Goal: Information Seeking & Learning: Learn about a topic

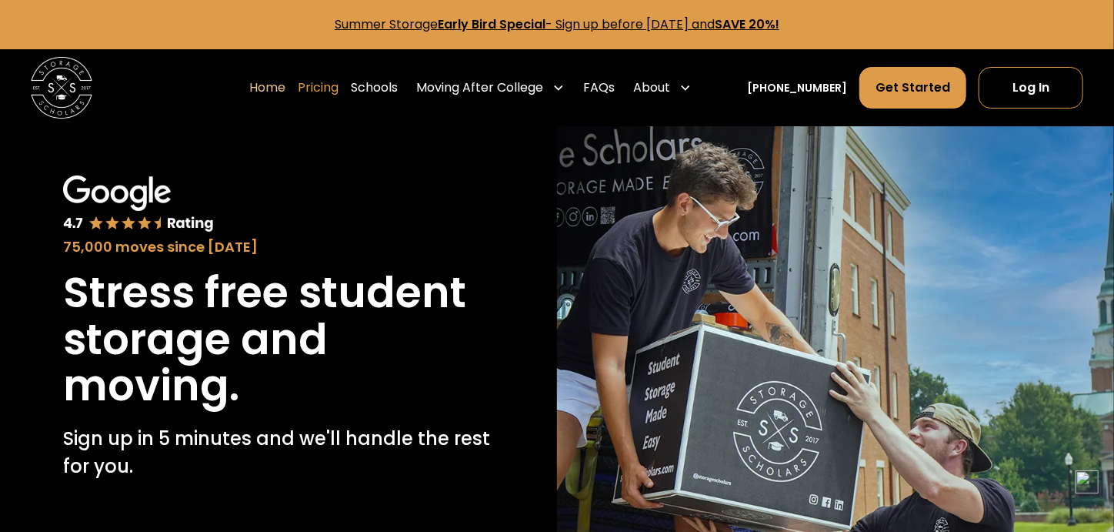
click at [339, 83] on link "Pricing" at bounding box center [318, 87] width 41 height 43
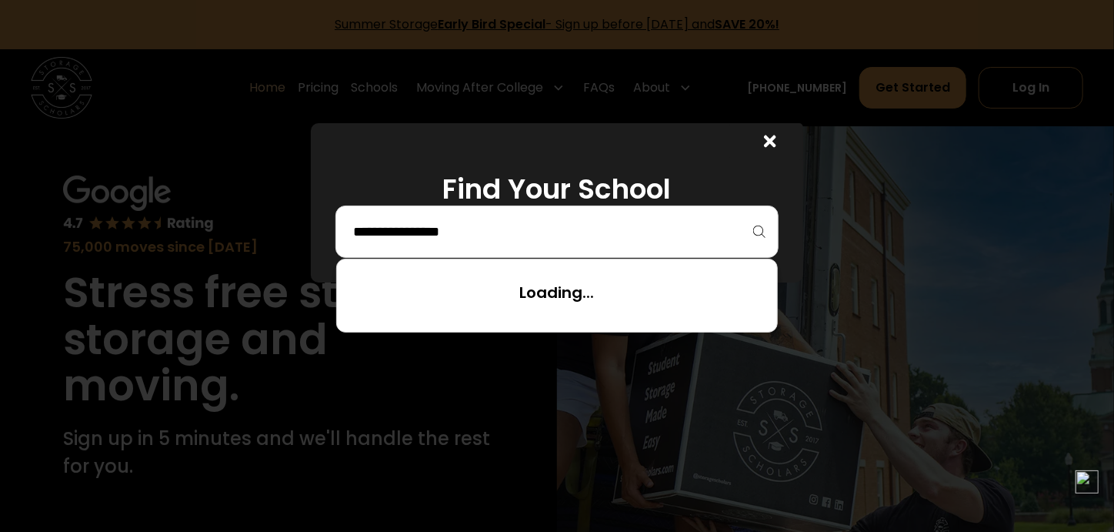
click at [556, 235] on input "search" at bounding box center [557, 232] width 411 height 26
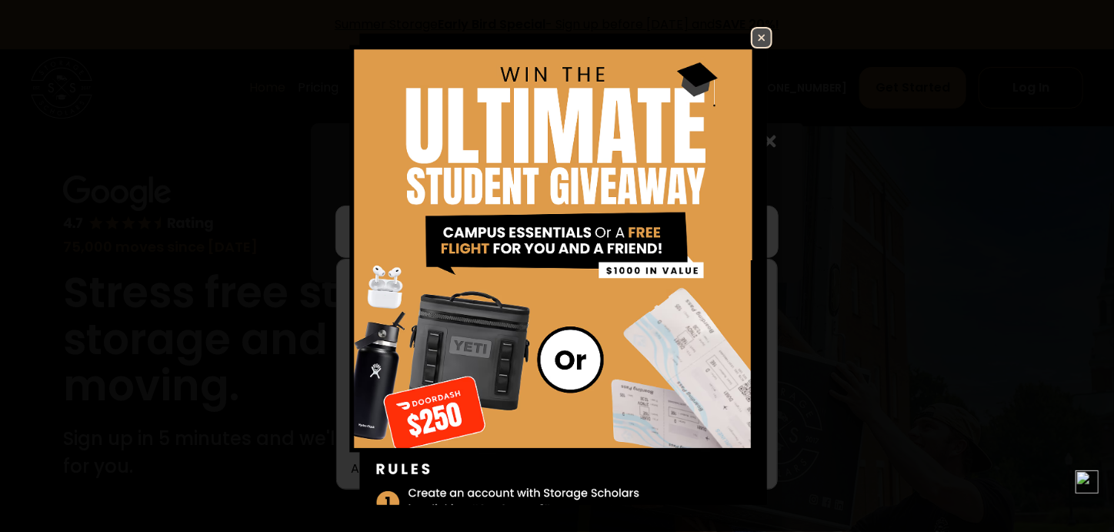
click at [753, 33] on img at bounding box center [762, 37] width 18 height 18
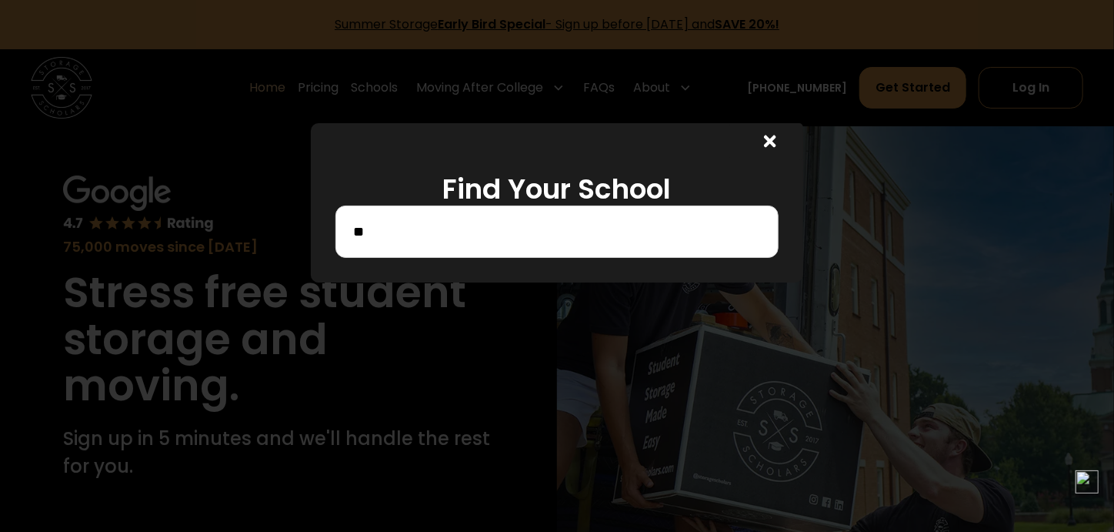
click at [507, 221] on input "**" at bounding box center [557, 232] width 411 height 26
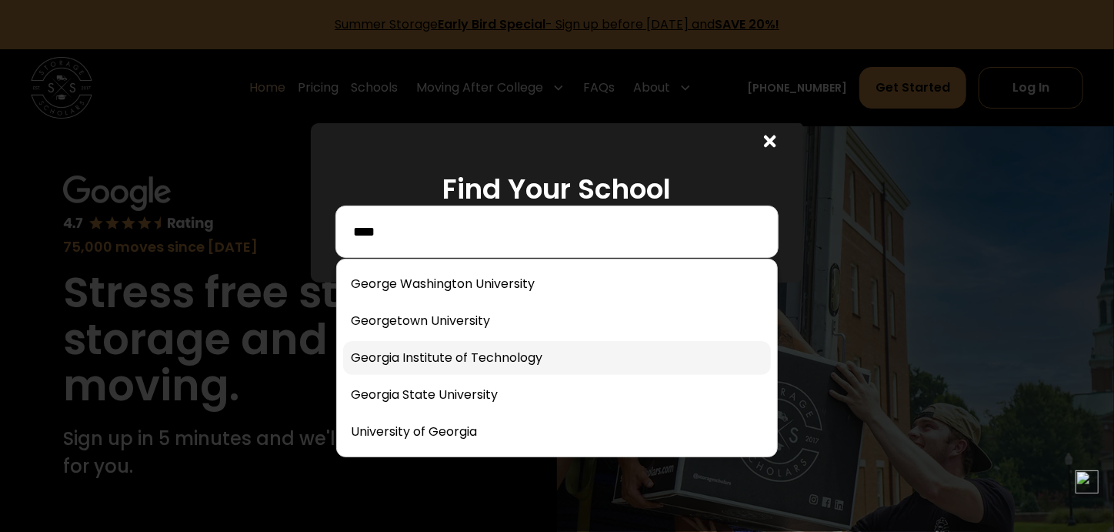
type input "****"
click at [522, 356] on link at bounding box center [557, 358] width 428 height 34
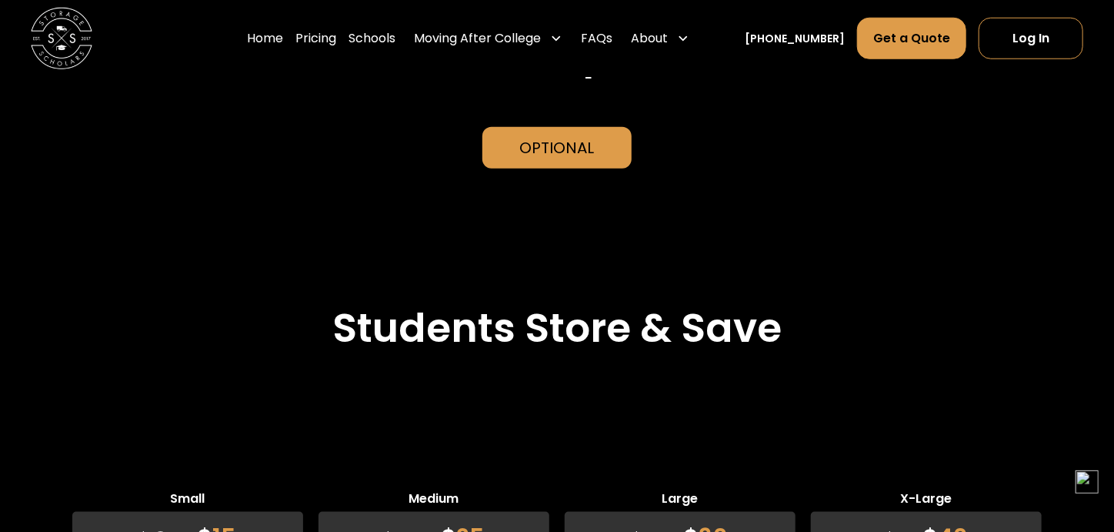
scroll to position [3666, 0]
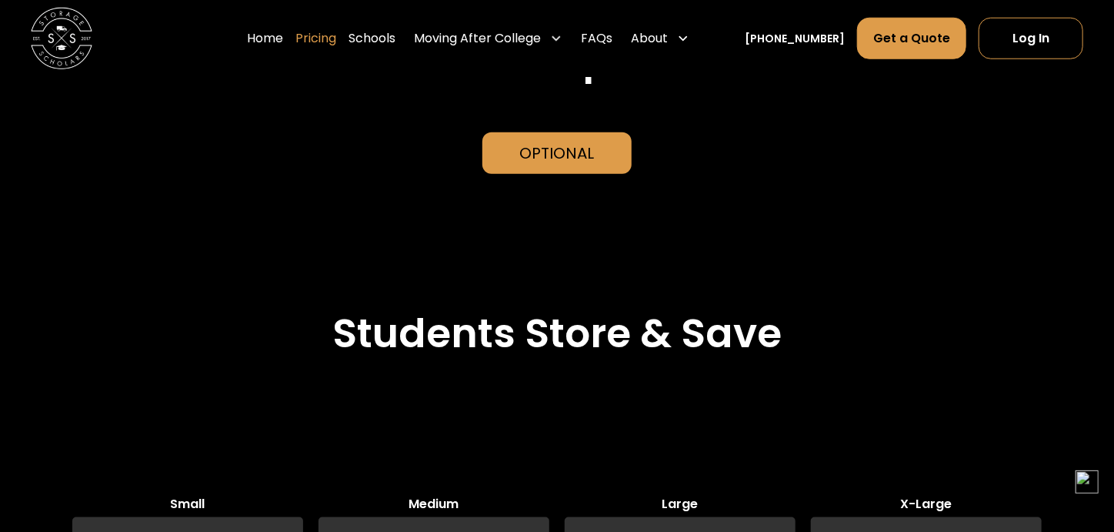
click at [336, 33] on link "Pricing" at bounding box center [316, 38] width 41 height 43
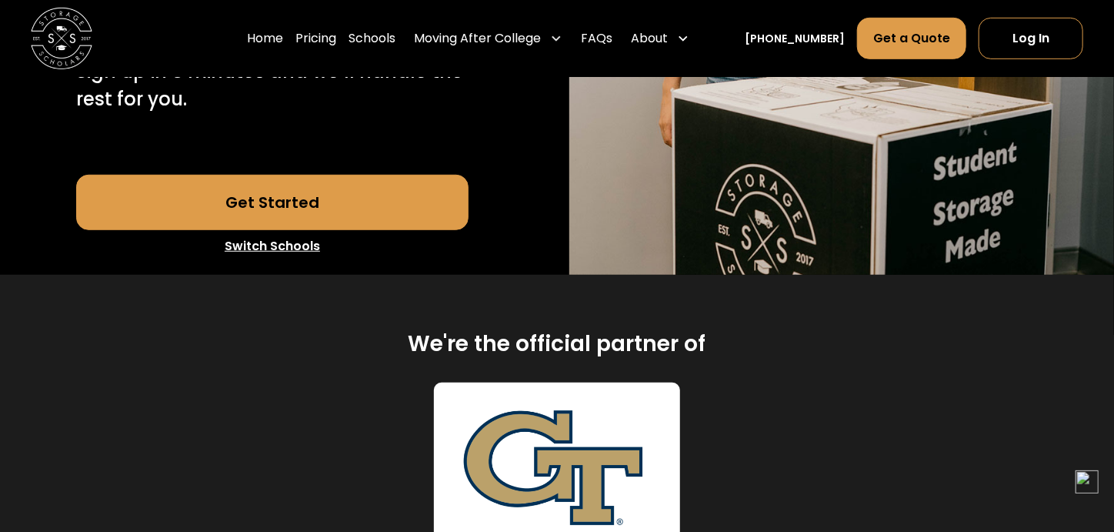
scroll to position [443, 0]
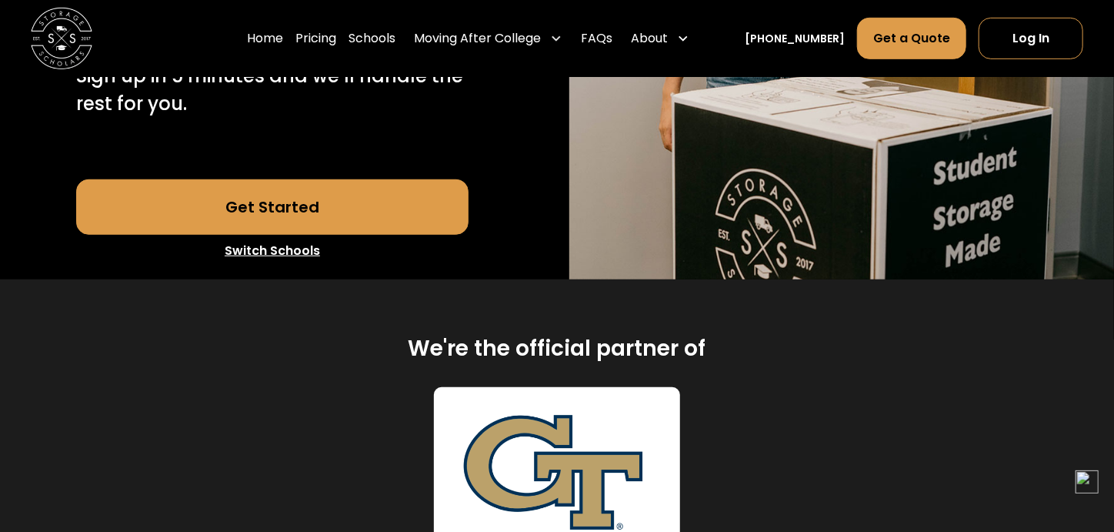
click at [299, 248] on link "Switch Schools" at bounding box center [272, 251] width 392 height 32
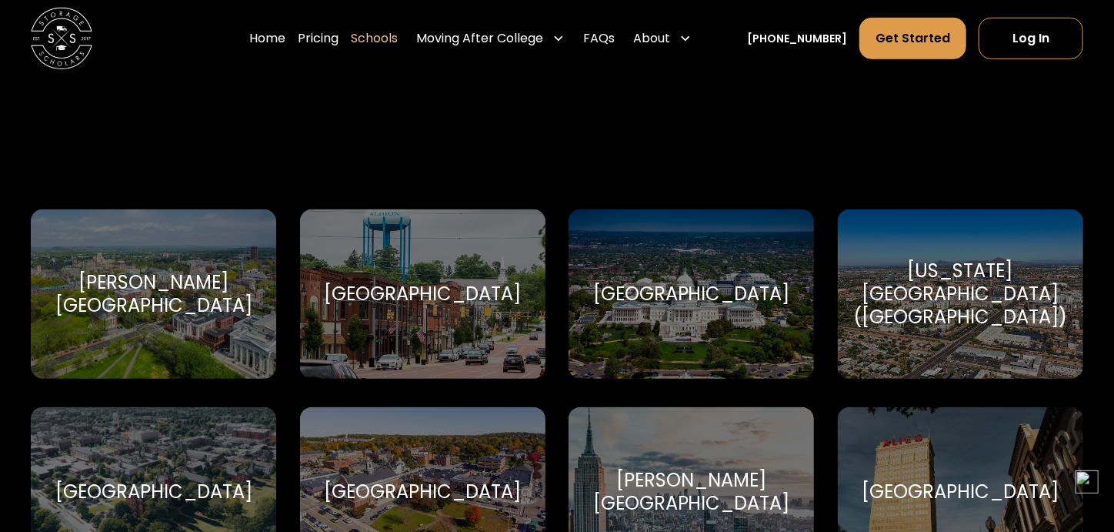
scroll to position [569, 0]
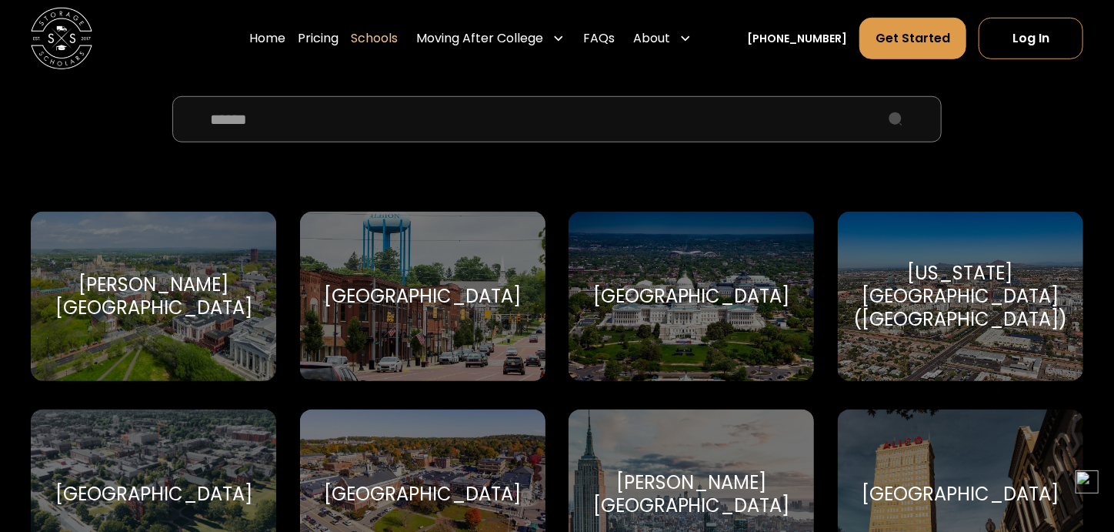
click at [671, 261] on div "American University American University" at bounding box center [691, 296] width 245 height 169
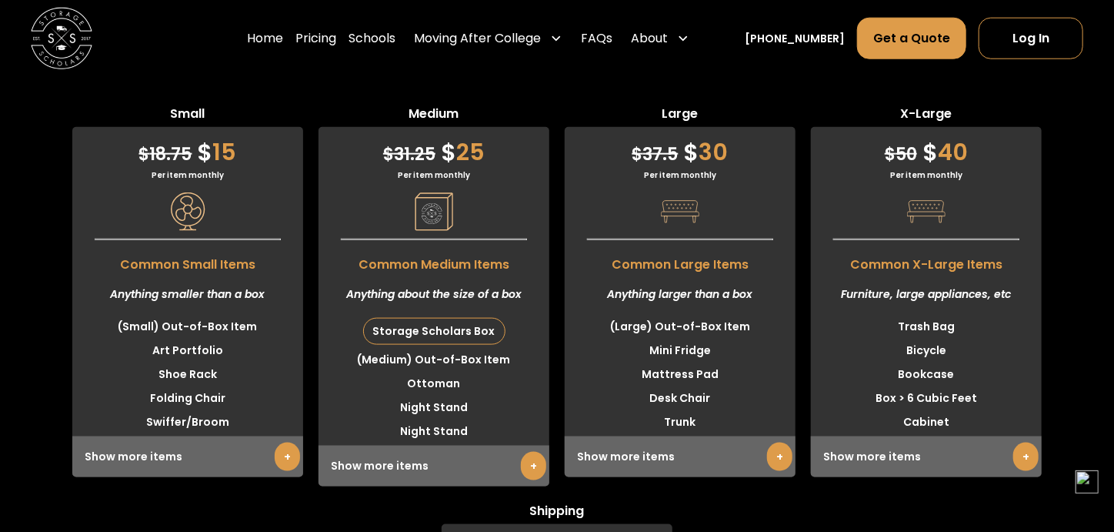
scroll to position [3794, 0]
